Goal: Navigation & Orientation: Find specific page/section

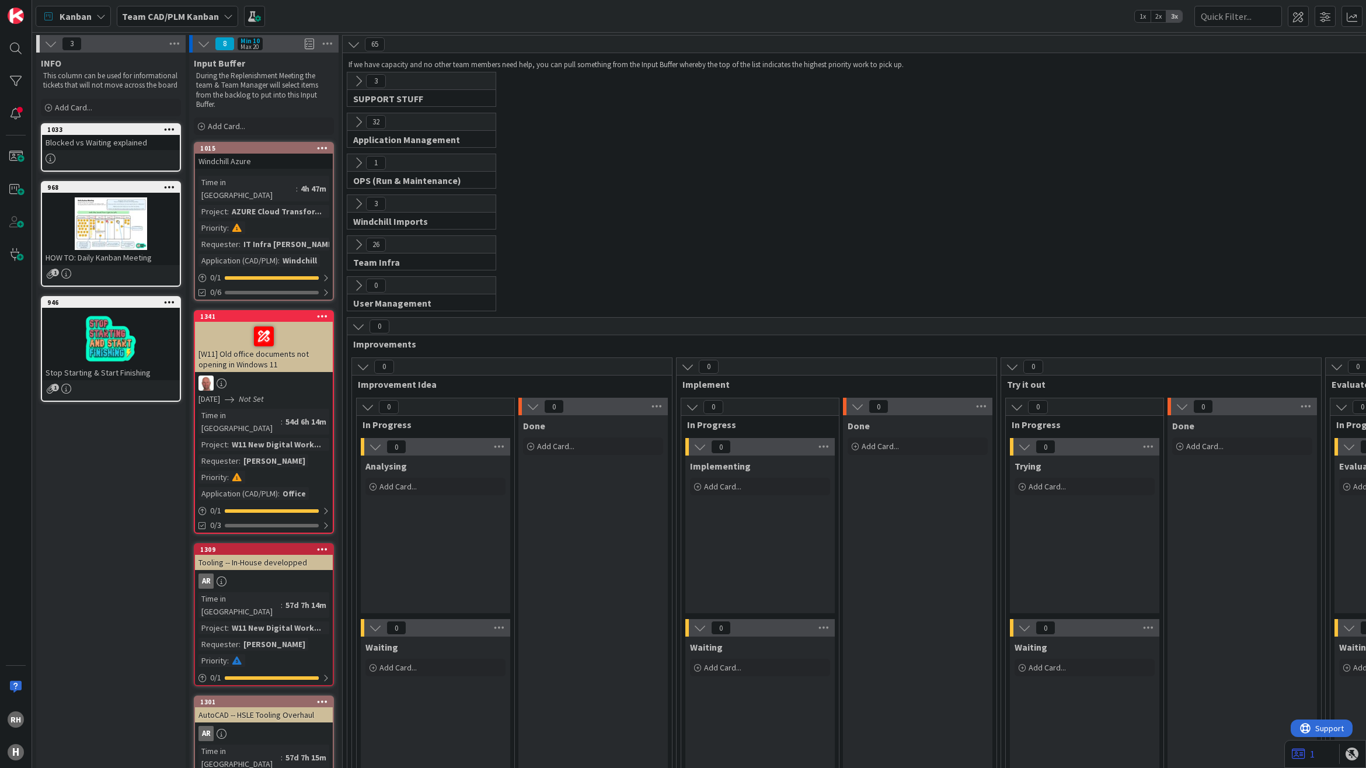
click at [649, 140] on div "32 Application Management This flow is used for: Application management Reports…" at bounding box center [1161, 133] width 1632 height 41
click at [165, 16] on b "Team CAD/PLM Kanban" at bounding box center [170, 17] width 97 height 12
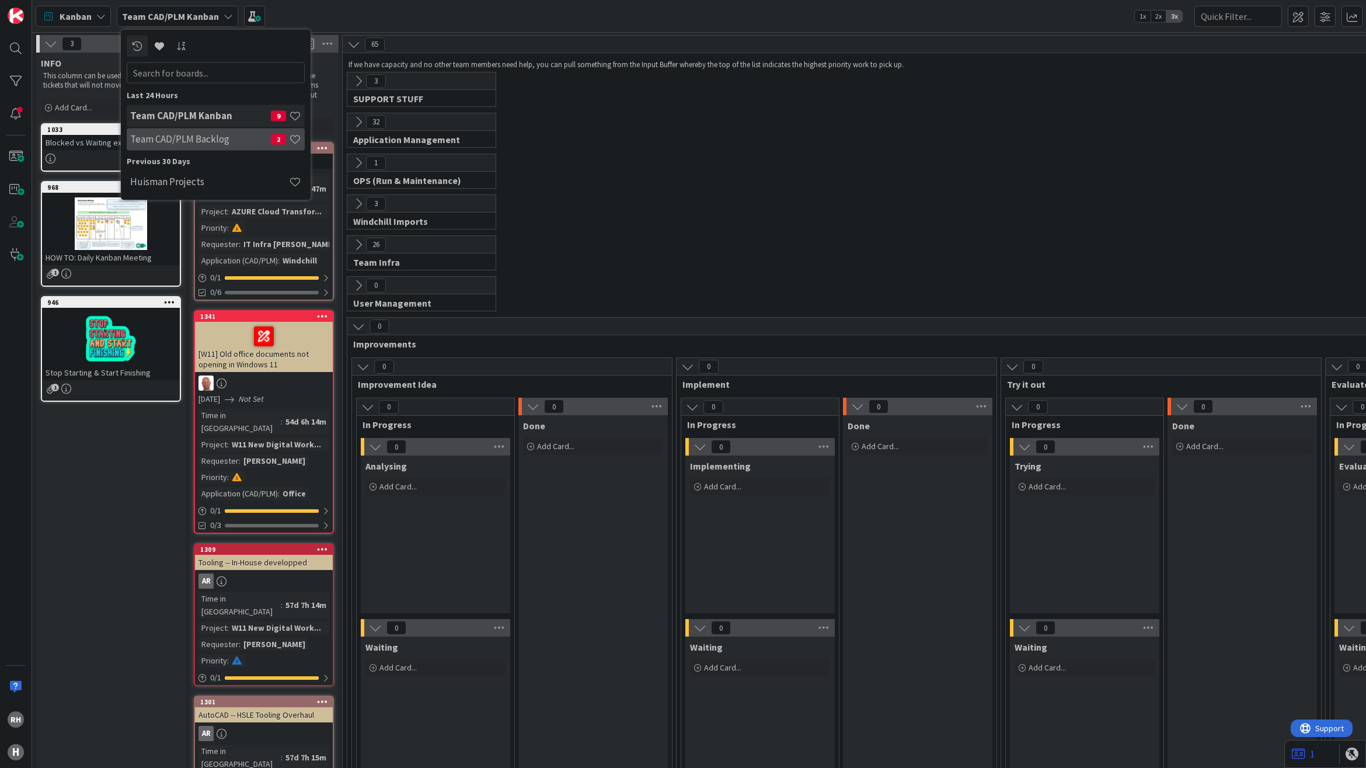
click at [166, 136] on h4 "Team CAD/PLM Backlog" at bounding box center [200, 139] width 141 height 12
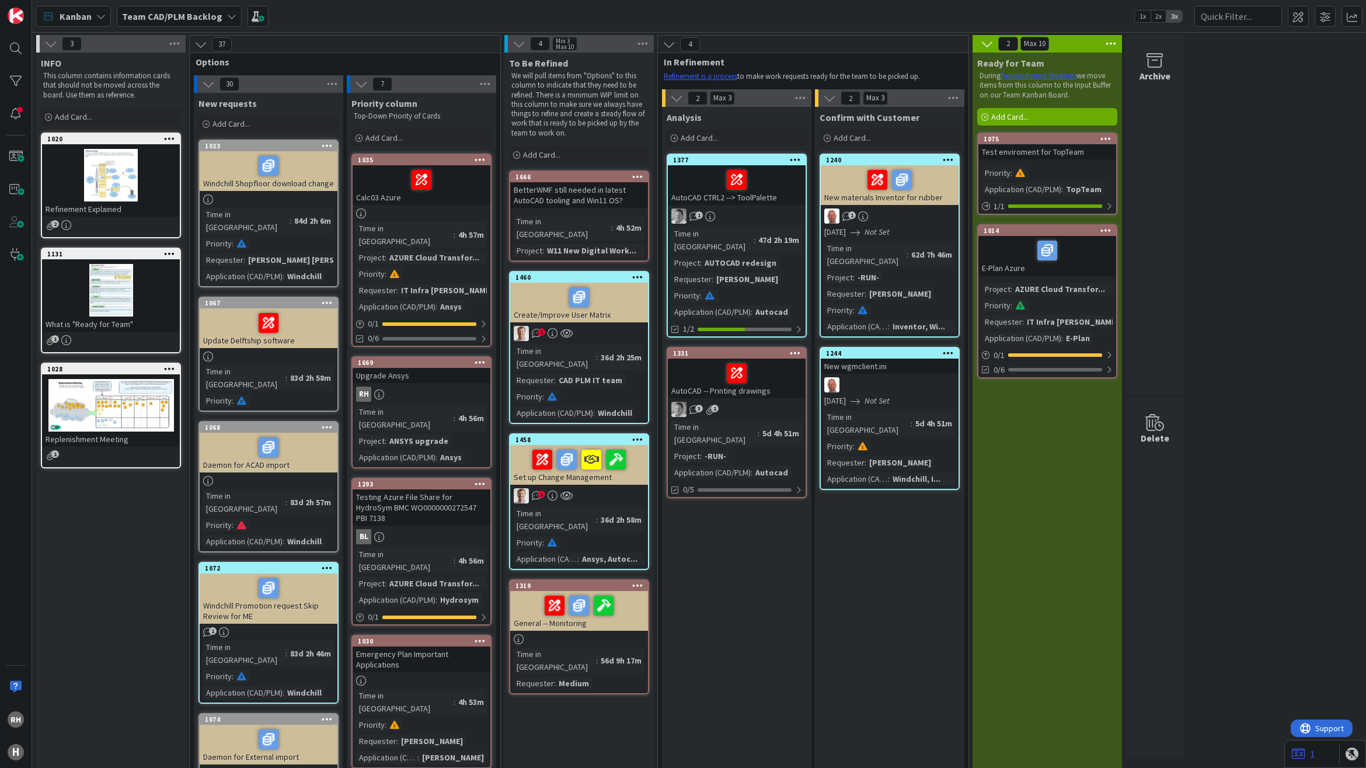
click at [168, 15] on b "Team CAD/PLM Backlog" at bounding box center [172, 17] width 100 height 12
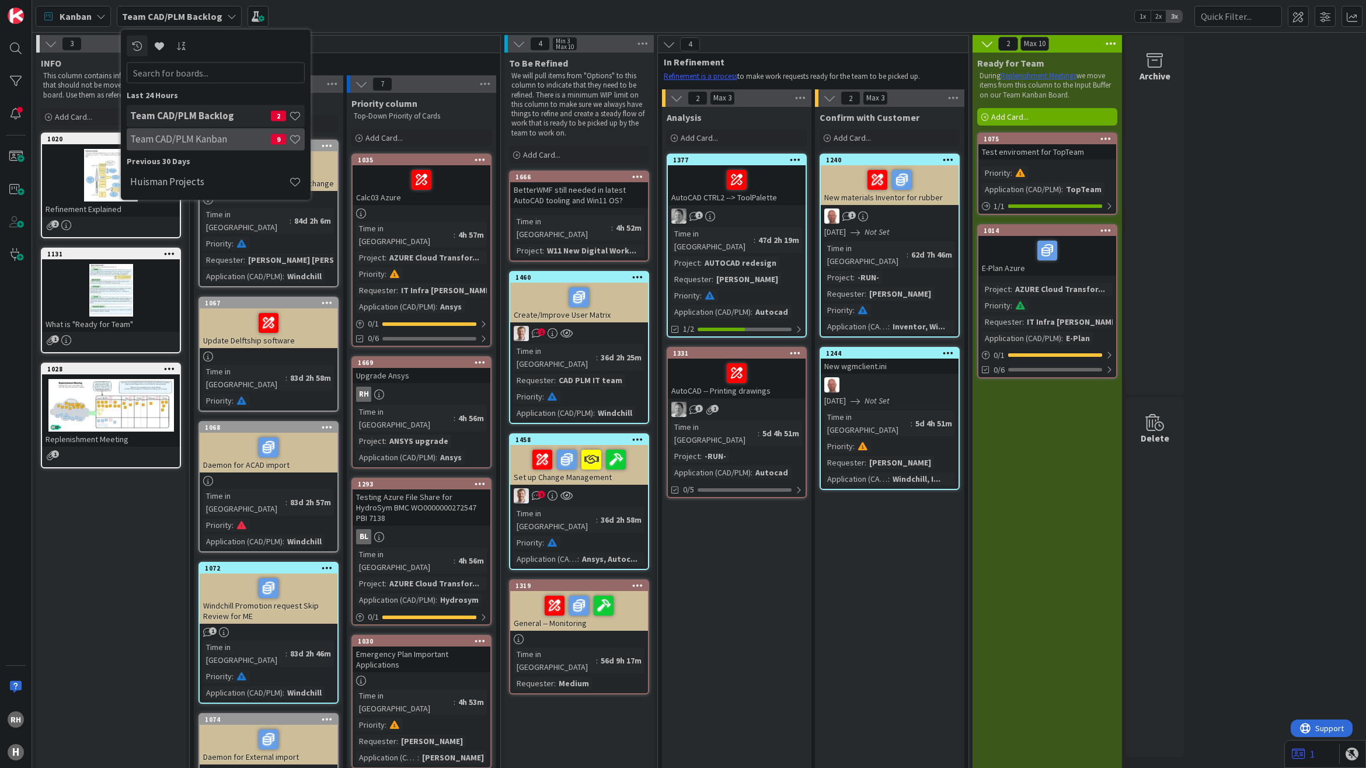
click at [175, 142] on h4 "Team CAD/PLM Kanban" at bounding box center [200, 139] width 141 height 12
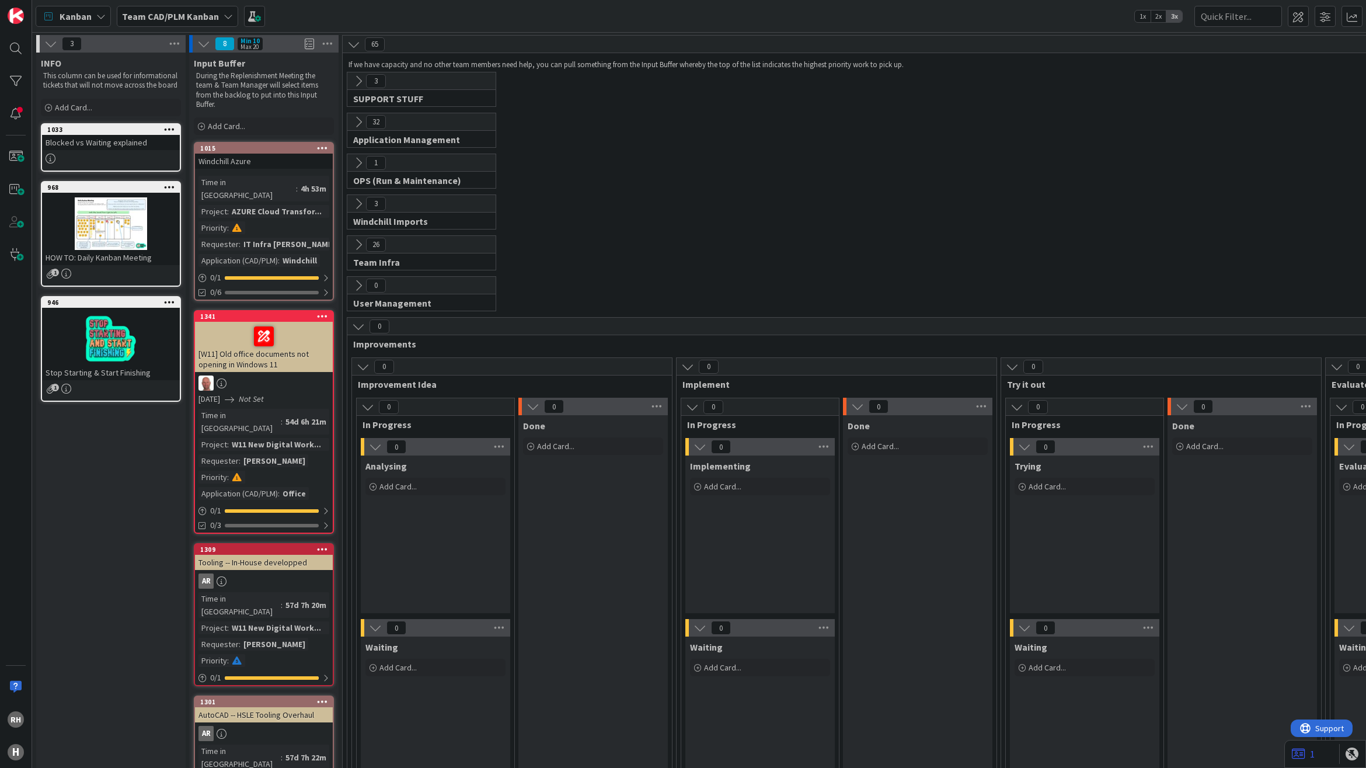
click at [208, 19] on b "Team CAD/PLM Kanban" at bounding box center [170, 17] width 97 height 12
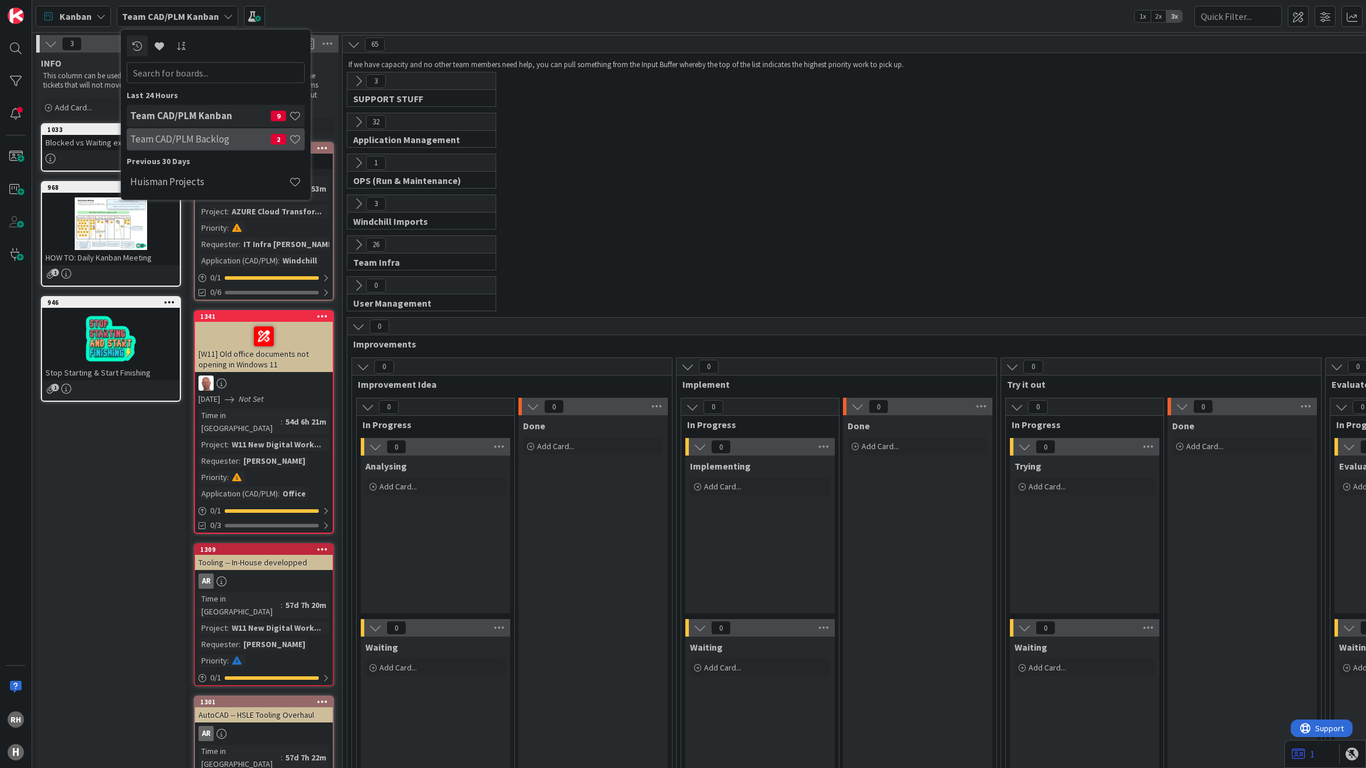
click at [187, 143] on h4 "Team CAD/PLM Backlog" at bounding box center [200, 139] width 141 height 12
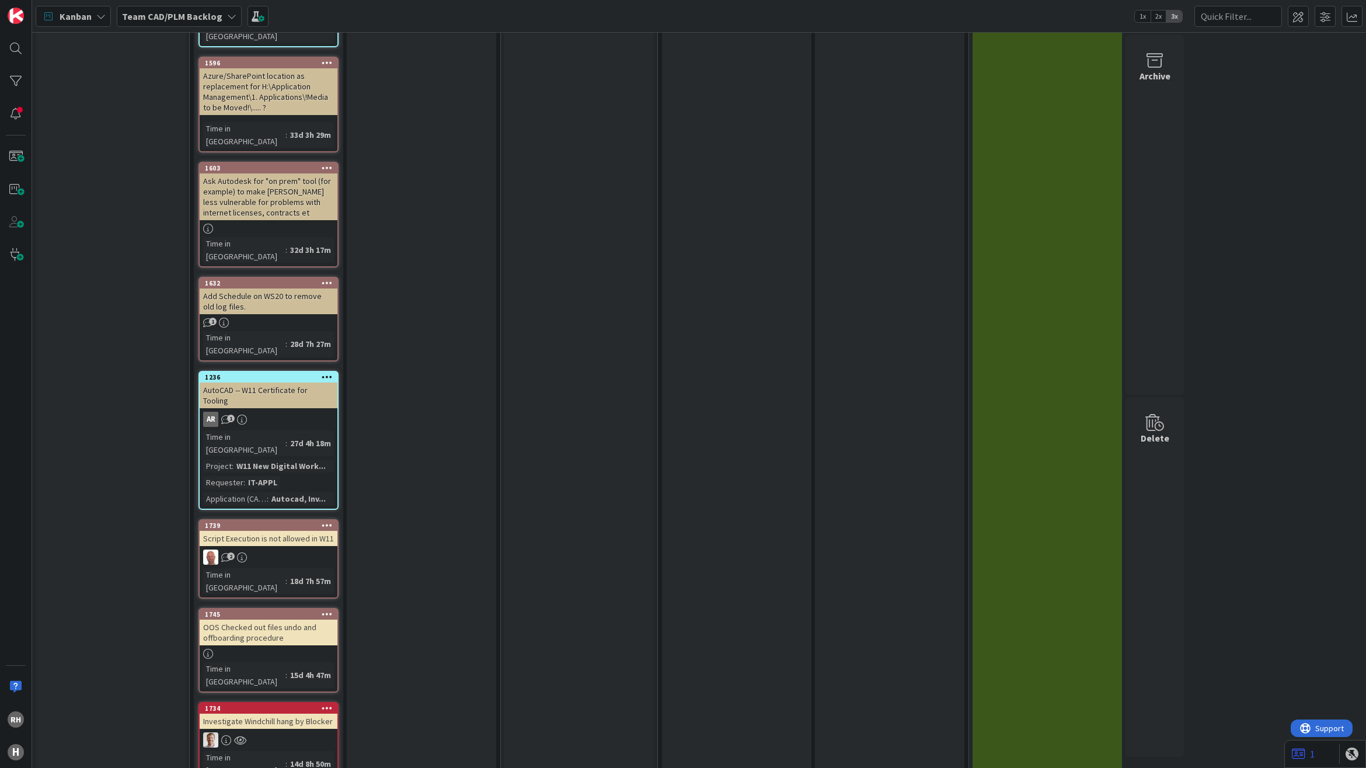
scroll to position [1605, 0]
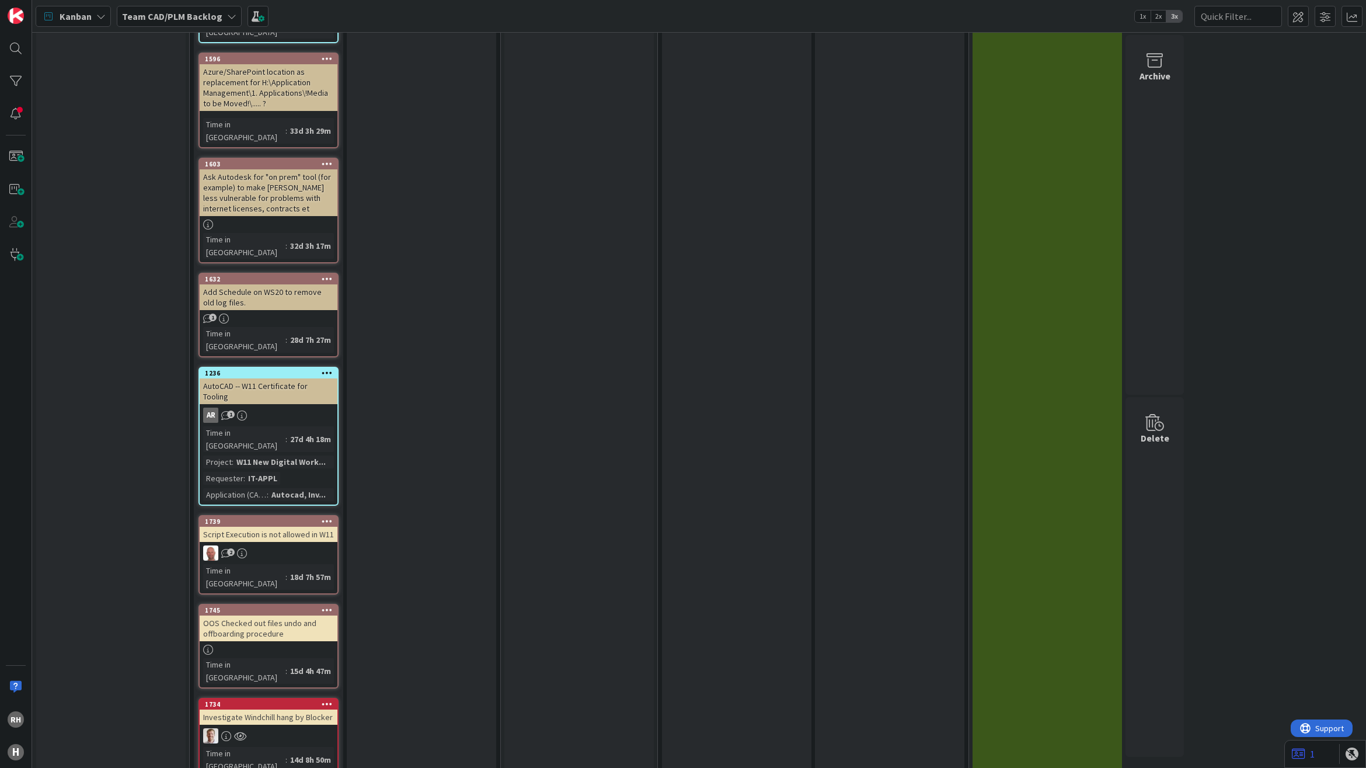
click at [298, 728] on div at bounding box center [269, 735] width 138 height 15
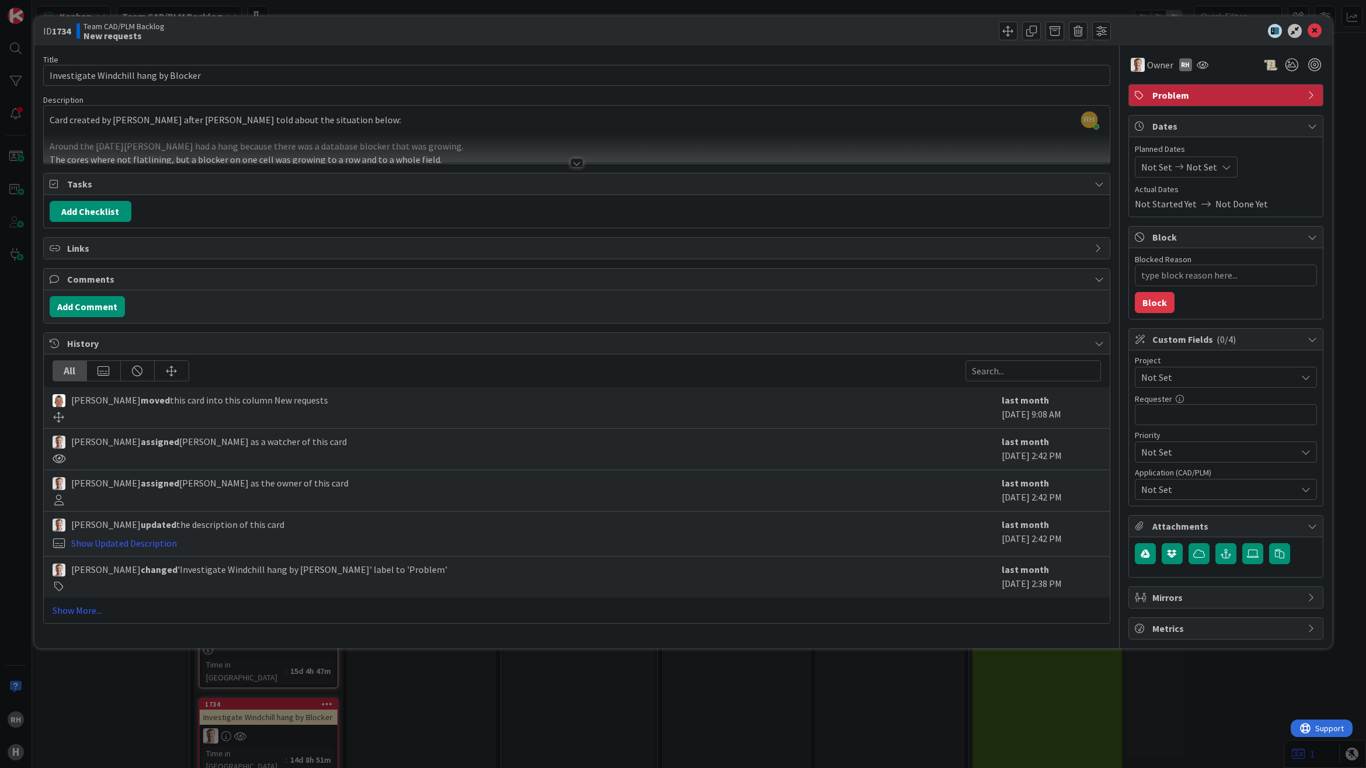
click at [579, 165] on div at bounding box center [576, 162] width 13 height 9
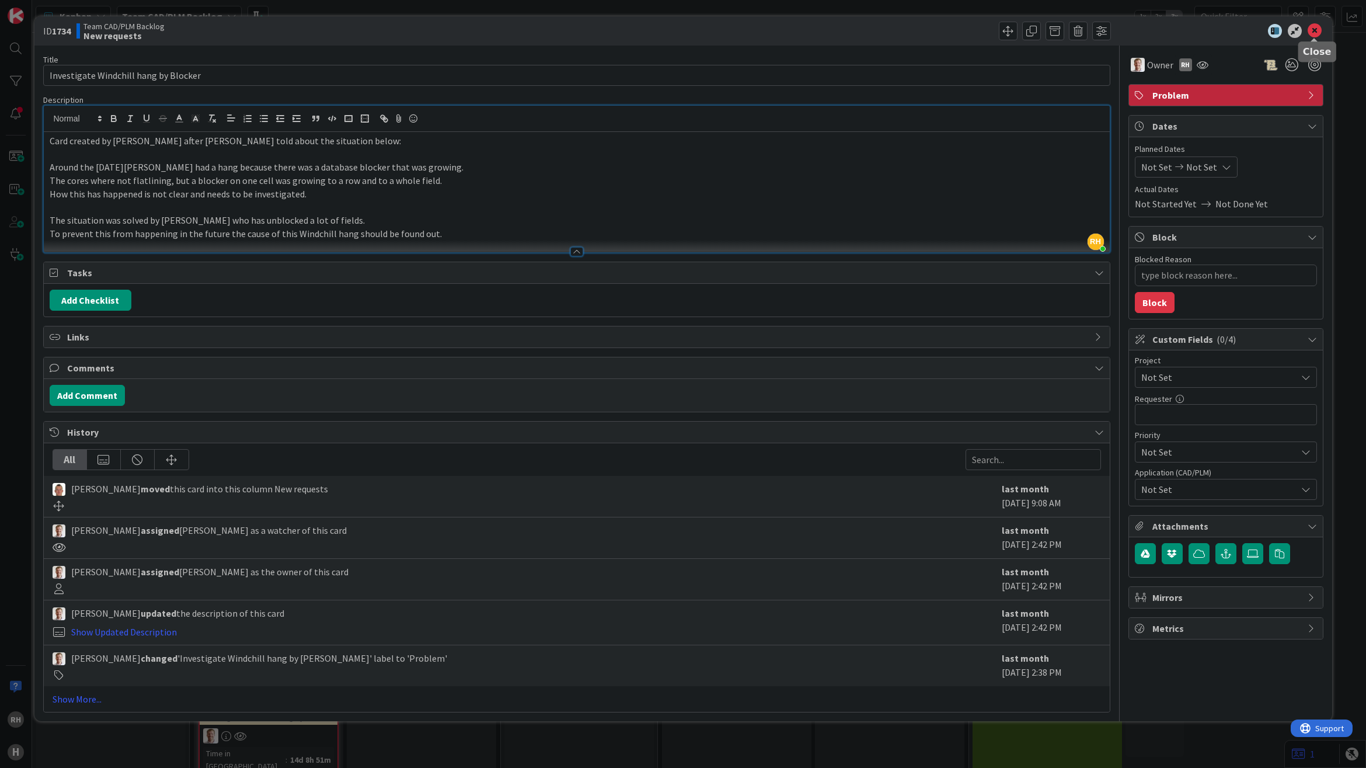
click at [1318, 33] on icon at bounding box center [1315, 31] width 14 height 14
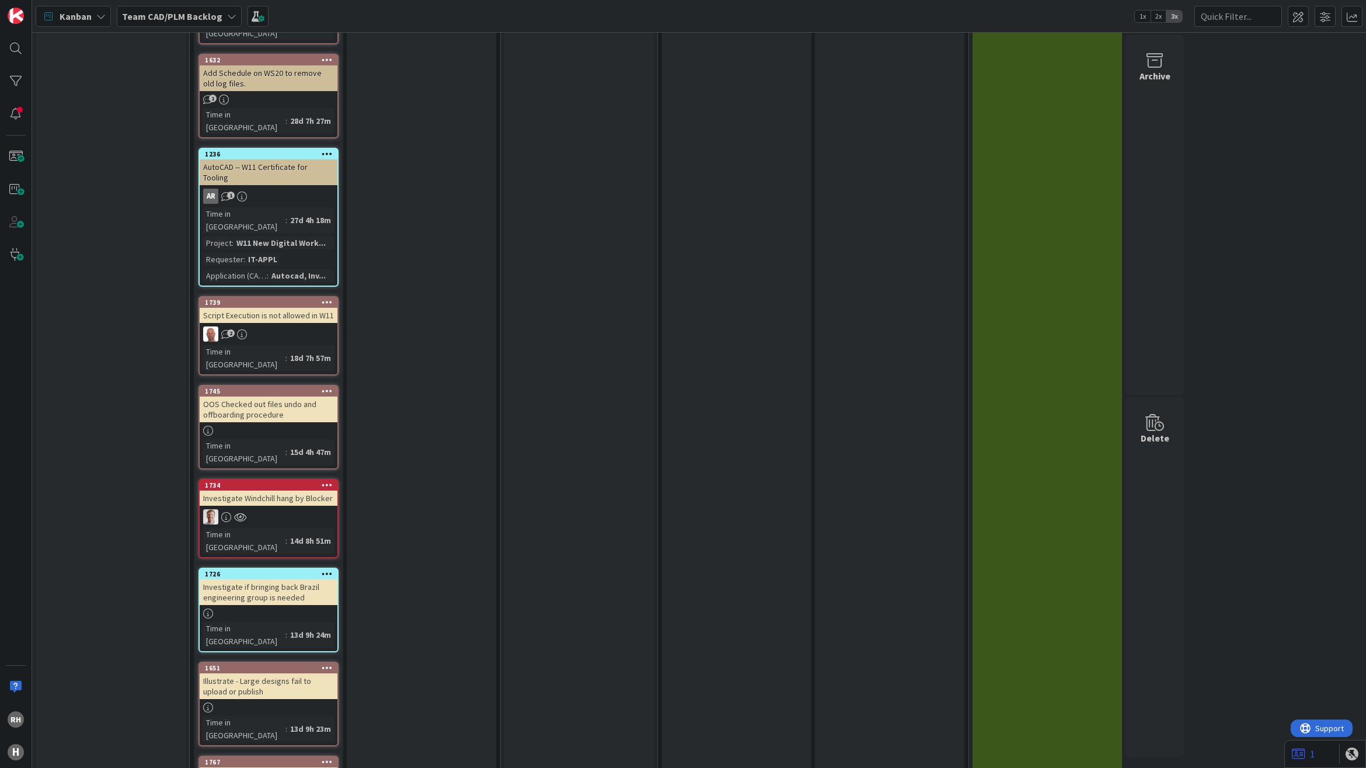
scroll to position [1897, 0]
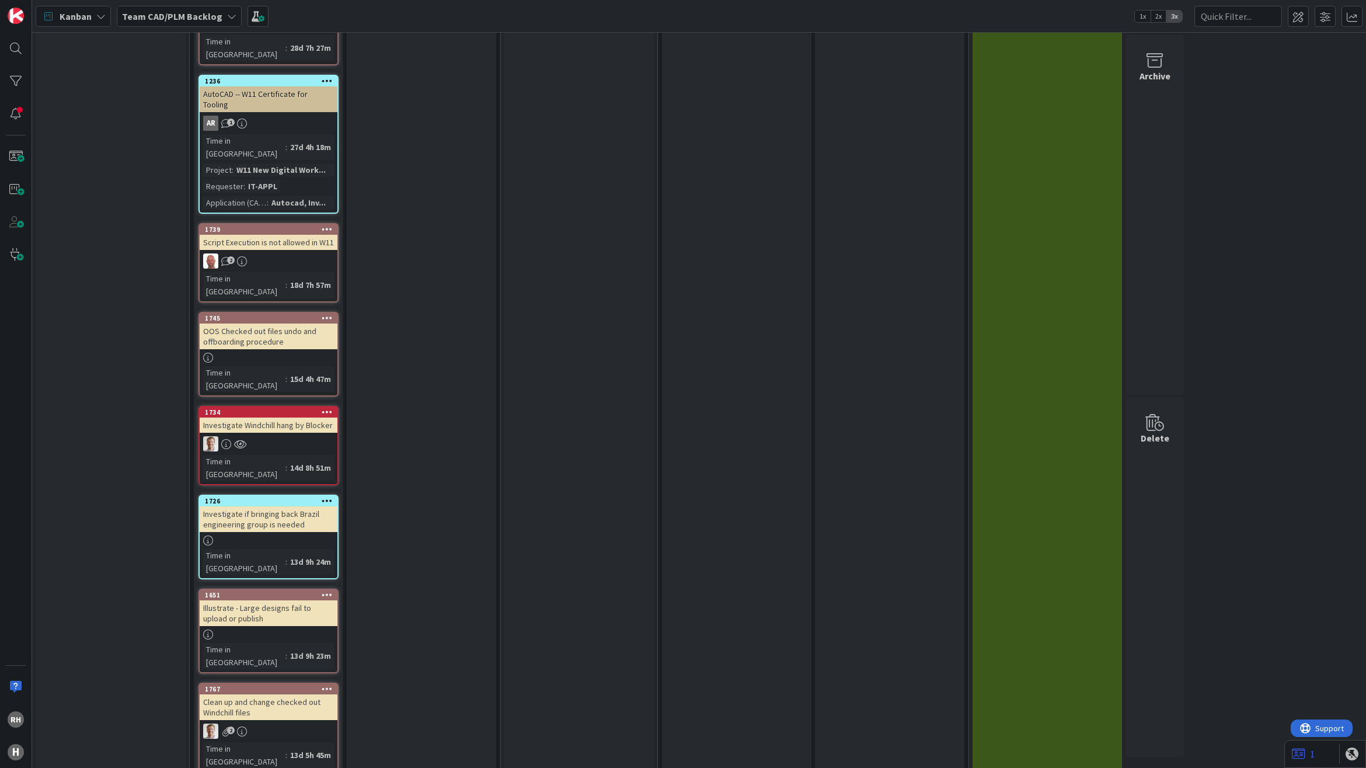
click at [271, 600] on div "Illustrate - Large designs fail to upload or publish" at bounding box center [269, 613] width 138 height 26
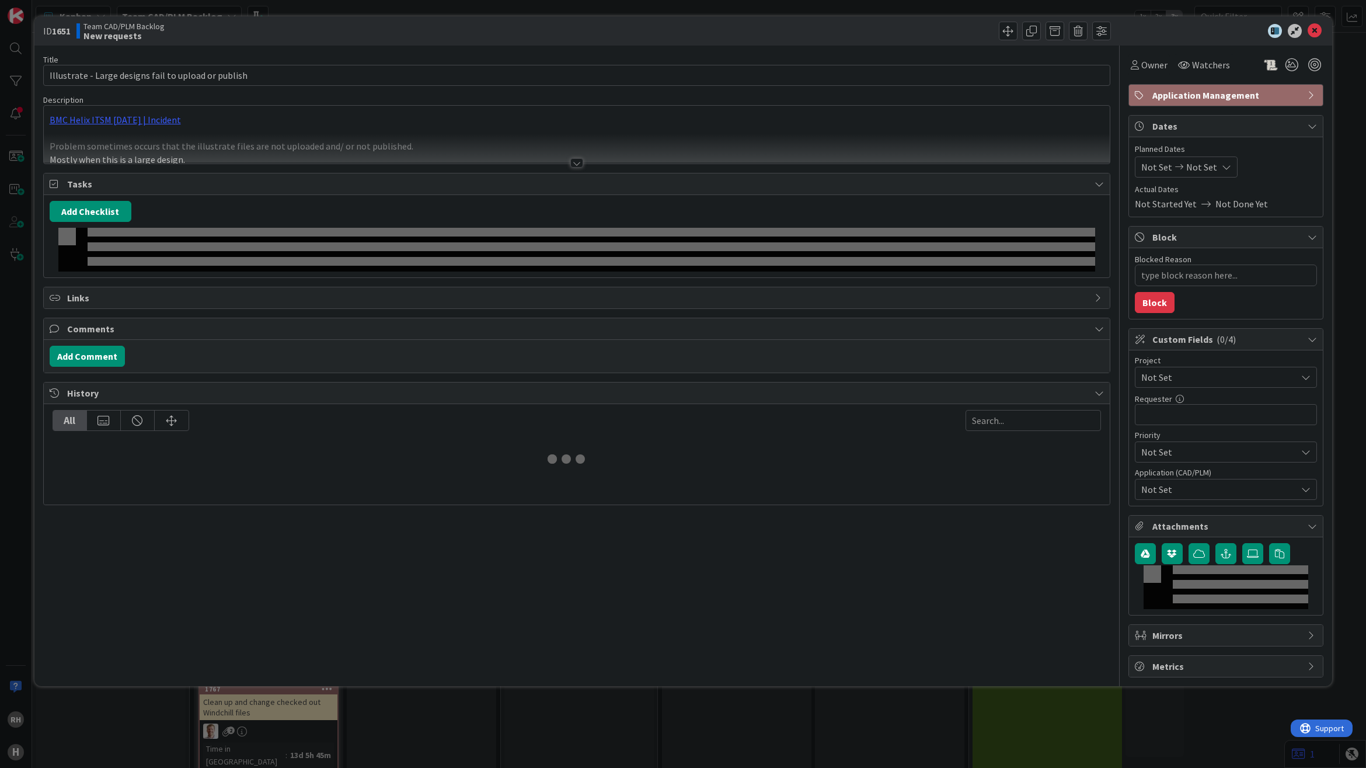
type textarea "x"
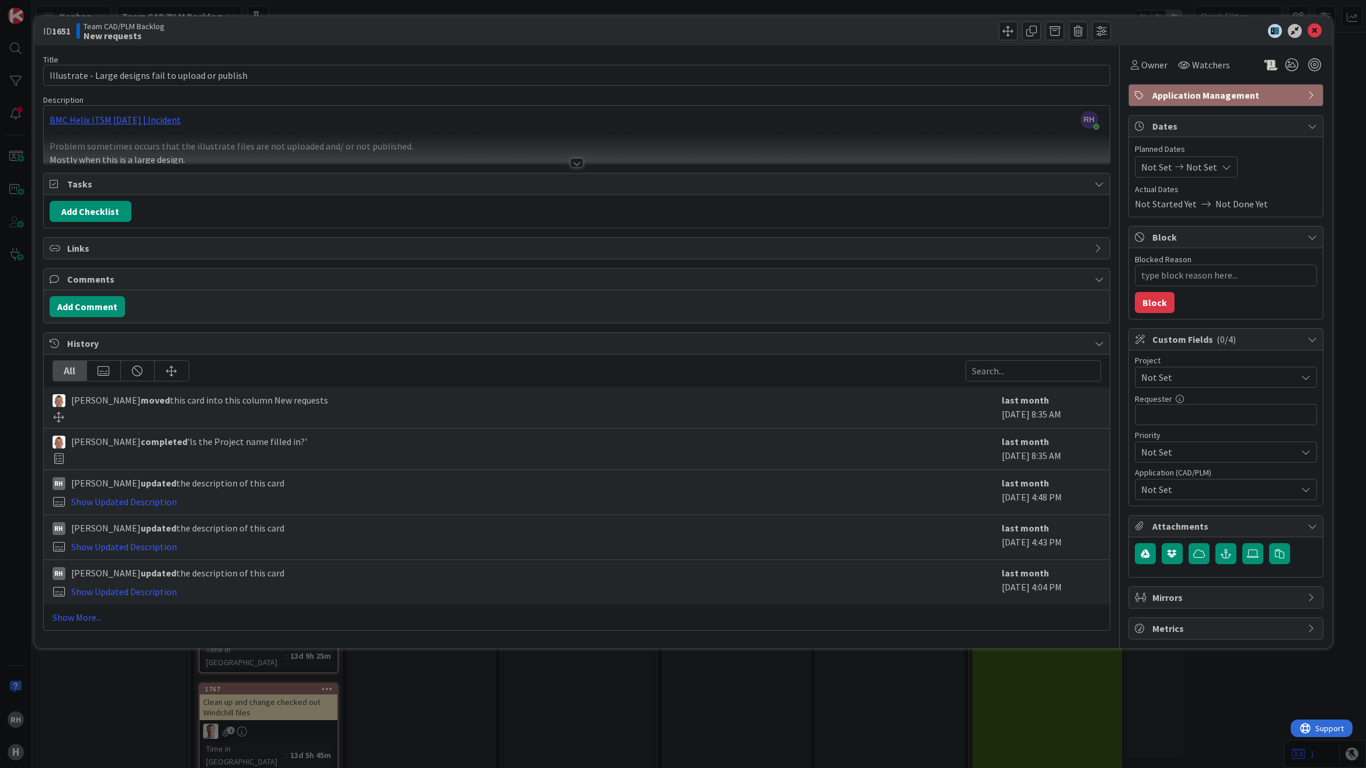
click at [579, 161] on div at bounding box center [576, 162] width 13 height 9
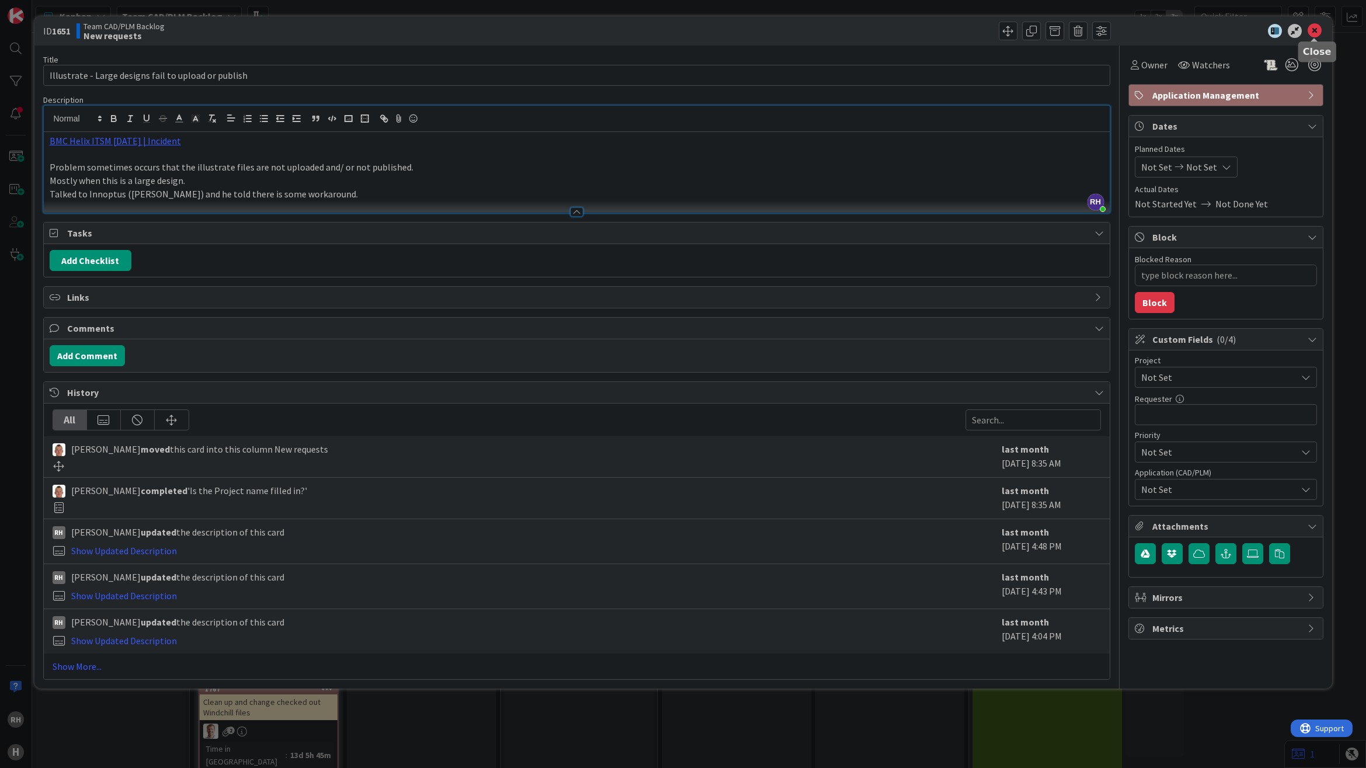
click at [1315, 31] on icon at bounding box center [1315, 31] width 14 height 14
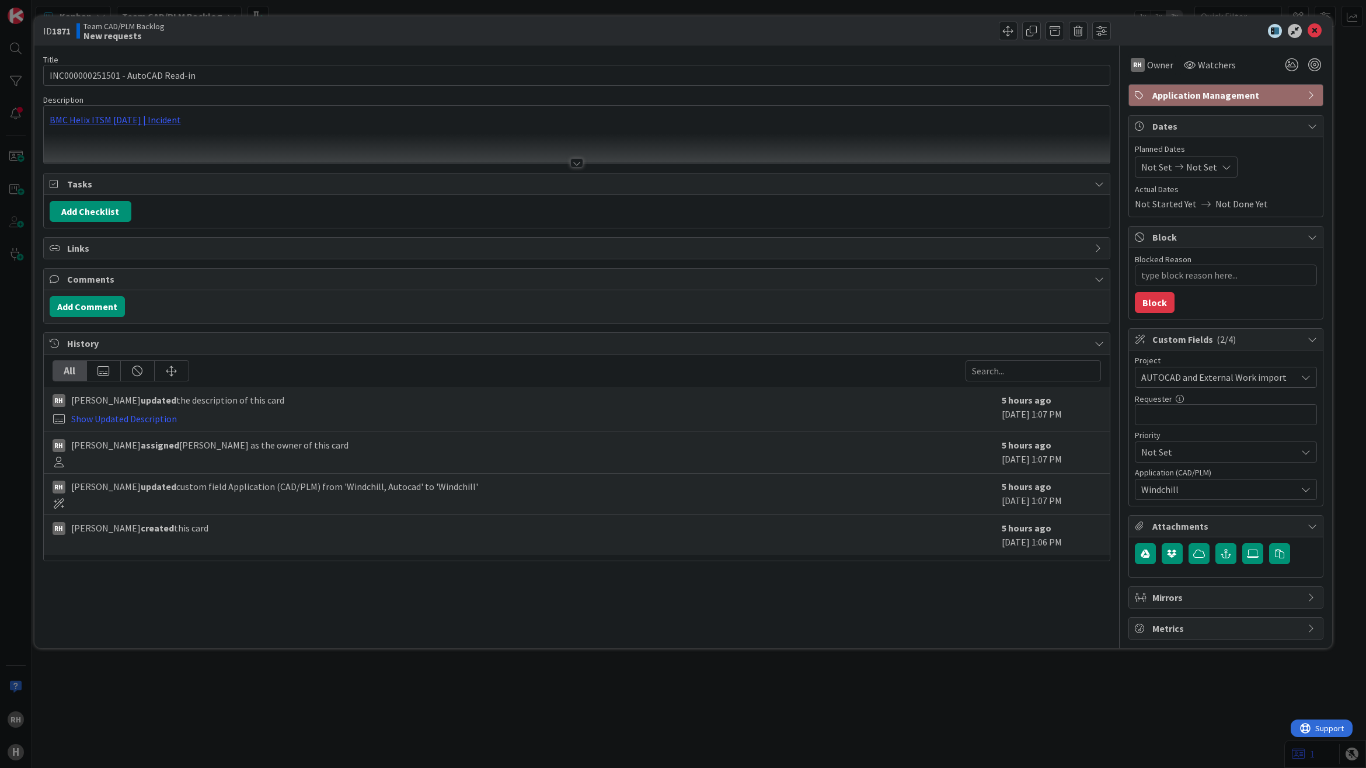
type textarea "x"
